Goal: Entertainment & Leisure: Consume media (video, audio)

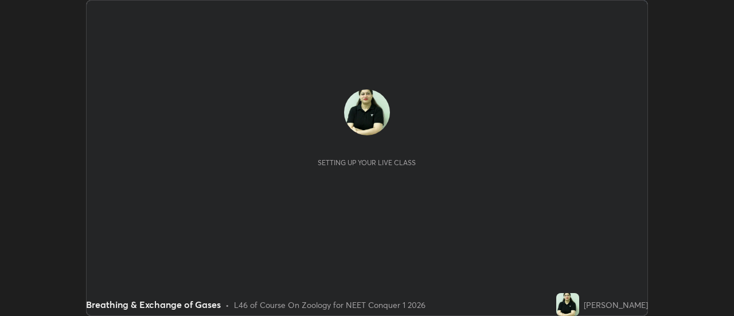
scroll to position [316, 733]
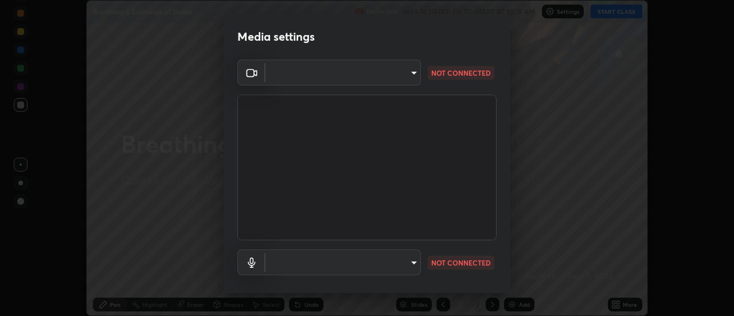
type input "fdf0122543ae5d46c2f8875dbcba14bf7011b669d8ae203f8d69d65b20255b81"
type input "default"
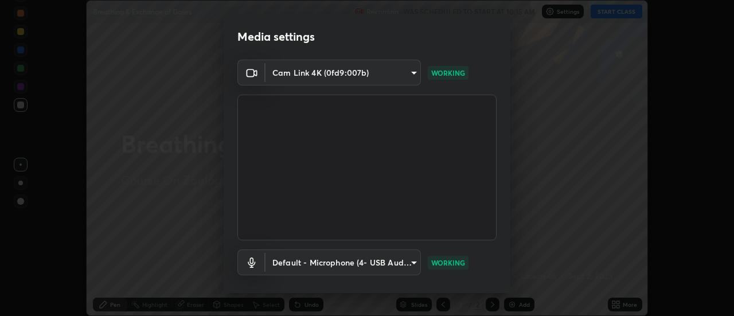
scroll to position [60, 0]
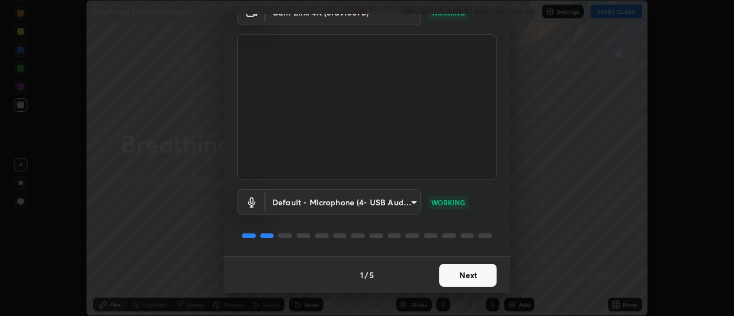
click at [471, 277] on button "Next" at bounding box center [467, 275] width 57 height 23
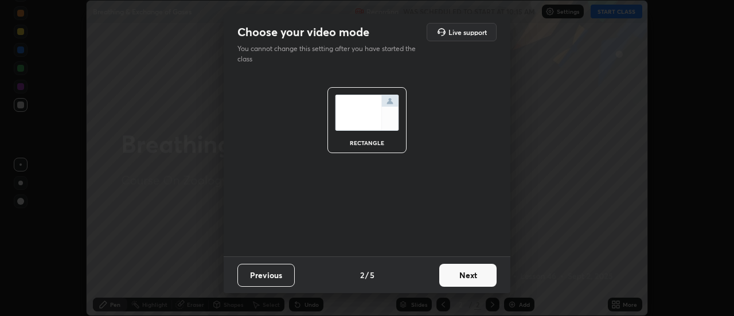
scroll to position [0, 0]
click at [474, 272] on button "Next" at bounding box center [467, 275] width 57 height 23
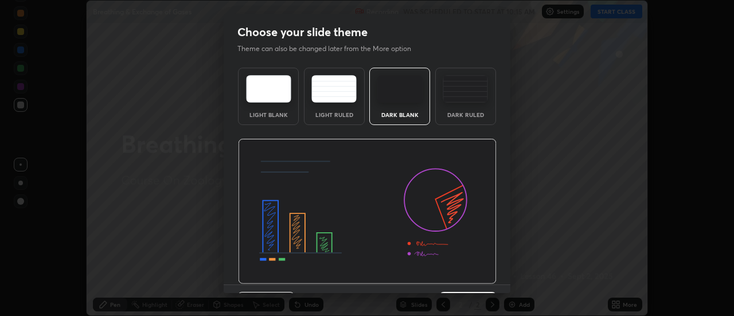
click at [469, 95] on img at bounding box center [465, 89] width 45 height 28
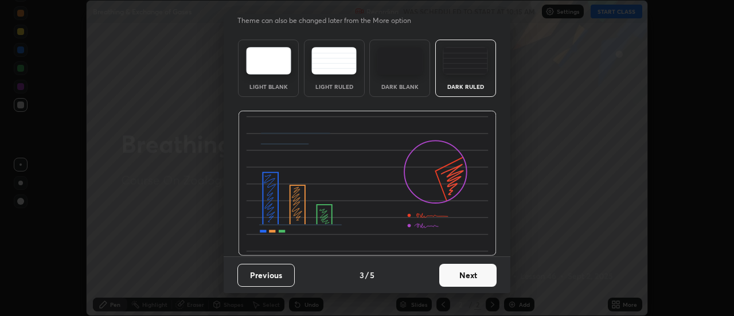
click at [465, 275] on button "Next" at bounding box center [467, 275] width 57 height 23
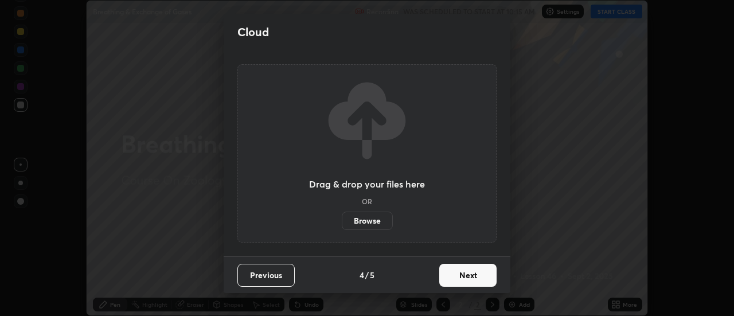
click at [471, 271] on button "Next" at bounding box center [467, 275] width 57 height 23
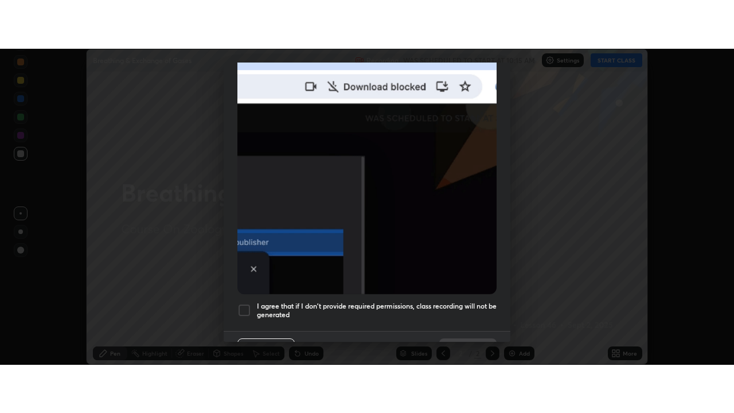
scroll to position [294, 0]
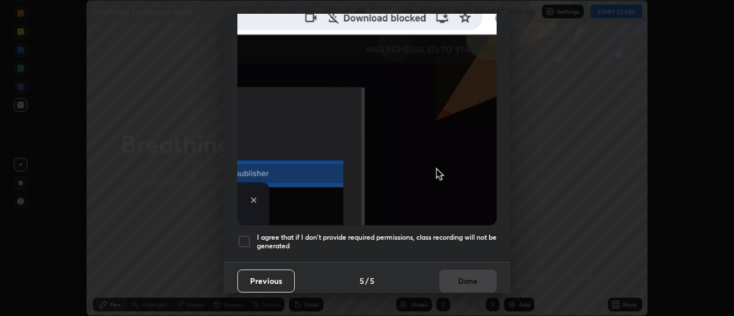
click at [251, 235] on div "I agree that if I don't provide required permissions, class recording will not …" at bounding box center [366, 241] width 259 height 14
click at [465, 272] on button "Done" at bounding box center [467, 280] width 57 height 23
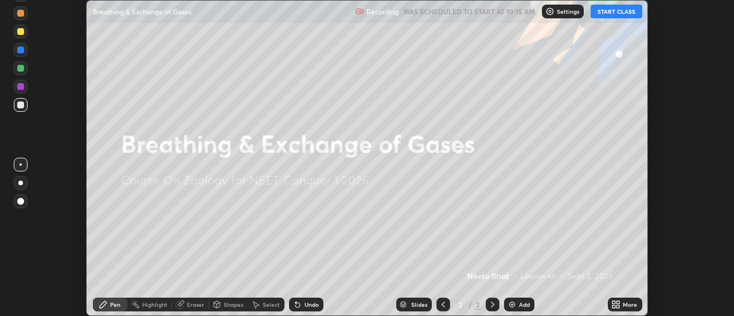
click at [621, 13] on button "START CLASS" at bounding box center [616, 12] width 52 height 14
click at [620, 304] on icon at bounding box center [615, 304] width 9 height 9
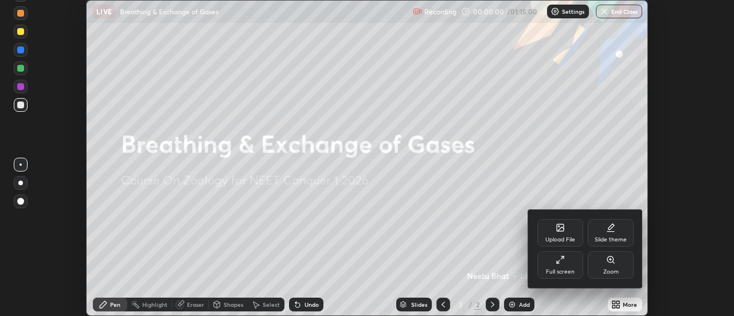
click at [570, 261] on div "Full screen" at bounding box center [560, 265] width 46 height 28
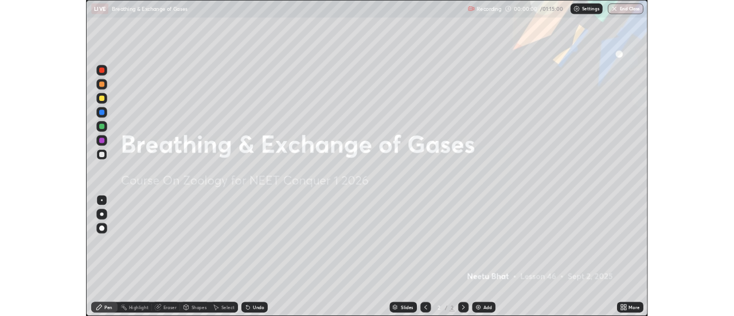
scroll to position [413, 734]
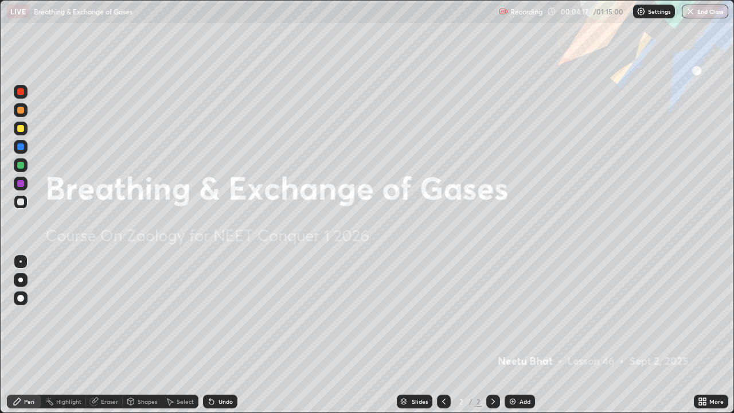
click at [519, 315] on div "Add" at bounding box center [524, 401] width 11 height 6
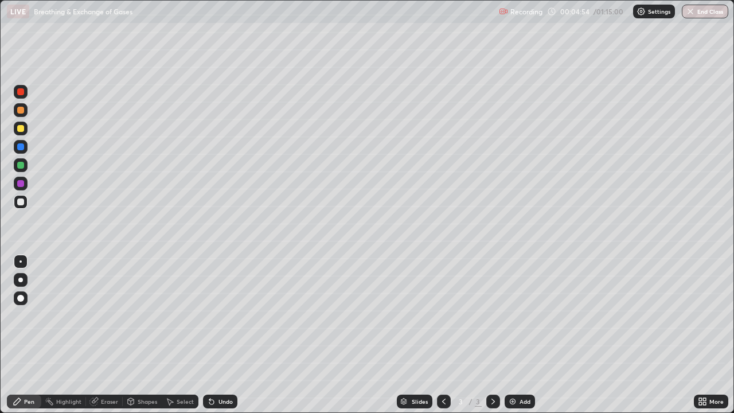
click at [21, 280] on div at bounding box center [20, 279] width 5 height 5
click at [20, 185] on div at bounding box center [20, 183] width 7 height 7
click at [21, 203] on div at bounding box center [20, 201] width 7 height 7
click at [21, 261] on div at bounding box center [20, 261] width 2 height 2
click at [22, 167] on div at bounding box center [20, 165] width 7 height 7
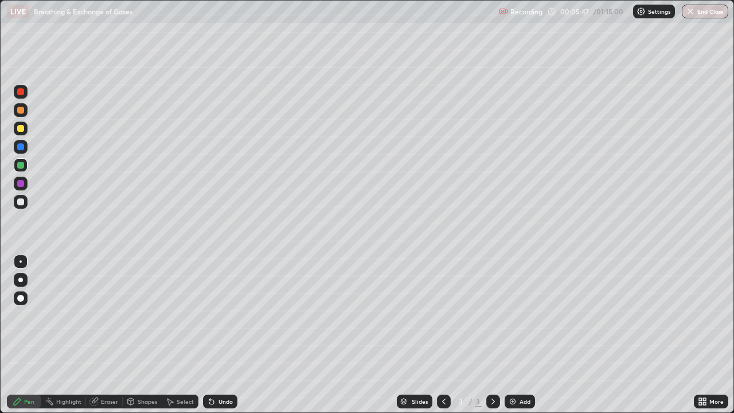
click at [24, 132] on div at bounding box center [21, 129] width 14 height 14
click at [21, 202] on div at bounding box center [20, 201] width 7 height 7
click at [21, 183] on div at bounding box center [20, 183] width 7 height 7
click at [23, 168] on div at bounding box center [21, 165] width 14 height 14
click at [21, 128] on div at bounding box center [20, 128] width 7 height 7
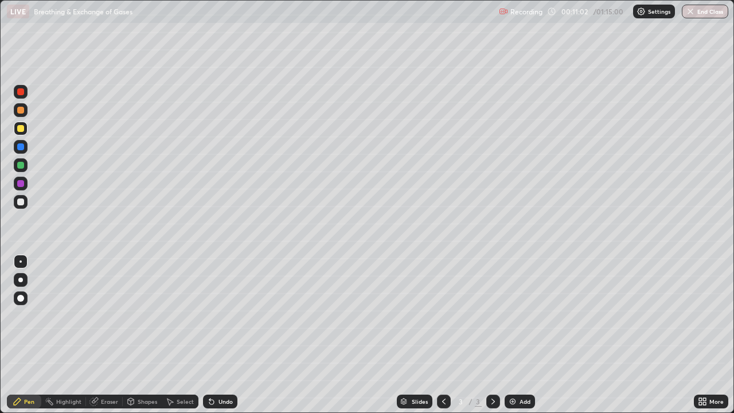
click at [25, 169] on div at bounding box center [21, 165] width 14 height 14
click at [21, 111] on div at bounding box center [20, 110] width 7 height 7
click at [523, 315] on div "Add" at bounding box center [524, 401] width 11 height 6
click at [110, 315] on div "Eraser" at bounding box center [109, 401] width 17 height 6
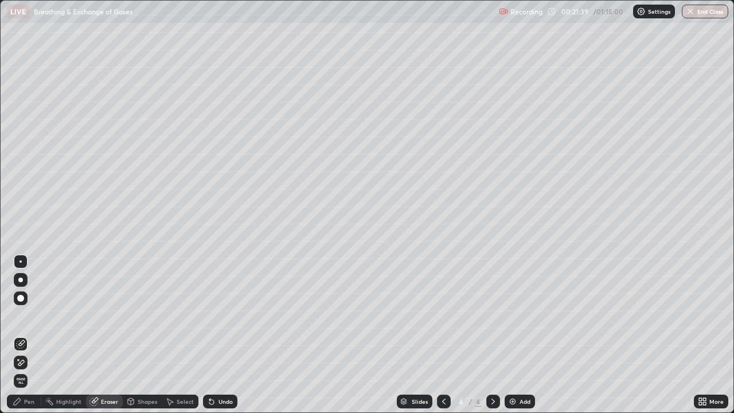
click at [19, 315] on span "Erase all" at bounding box center [20, 380] width 13 height 7
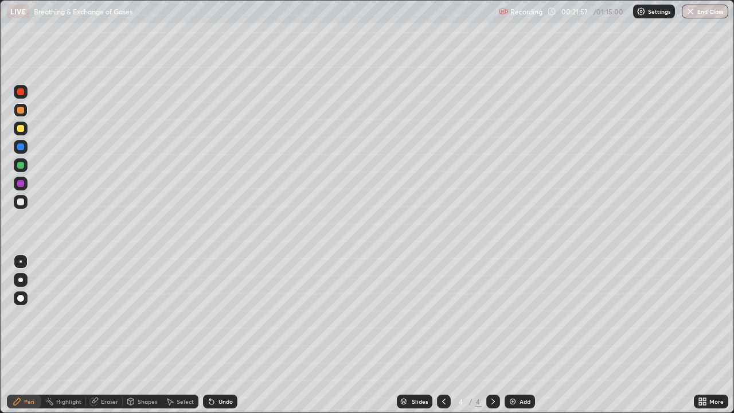
click at [703, 315] on icon at bounding box center [704, 399] width 3 height 3
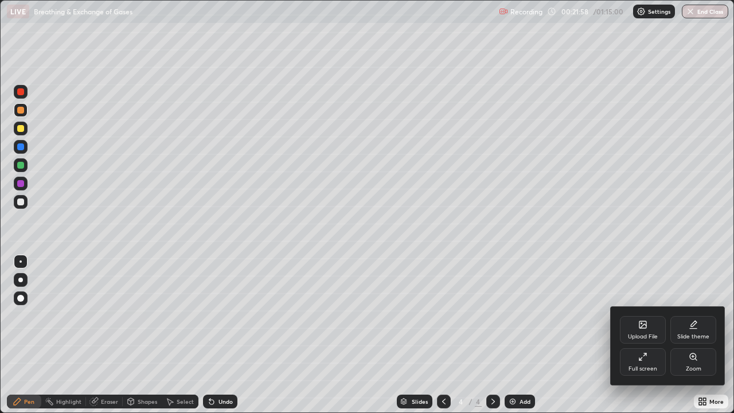
click at [644, 315] on div "Full screen" at bounding box center [643, 362] width 46 height 28
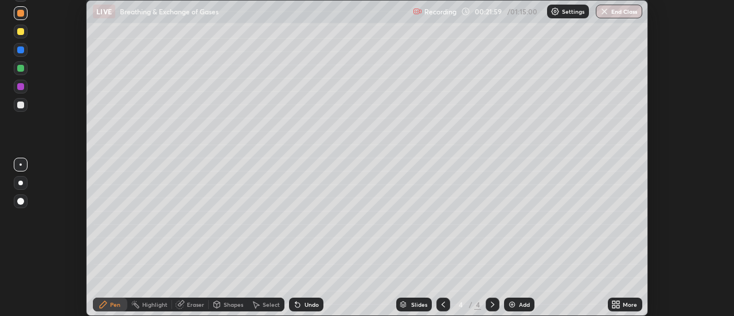
scroll to position [57011, 56593]
